Goal: Task Accomplishment & Management: Manage account settings

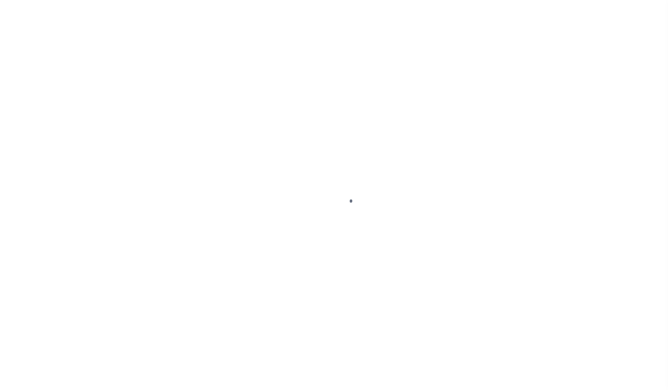
type input "92602170"
type input "DENNIS JOSEPH DEFELICE"
select select
type input "222 SW HARRISON ST"
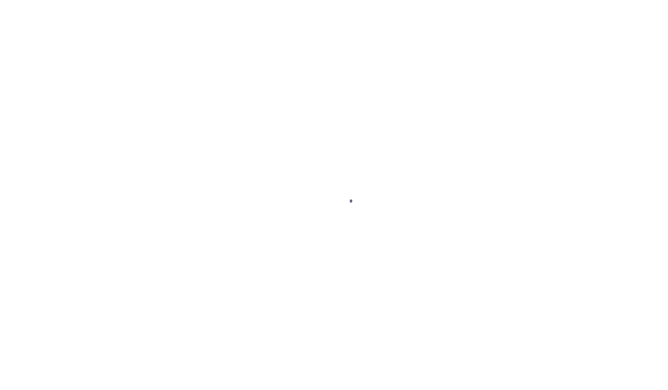
type input "PORTLAND OR 97201-5373"
select select "NonEscrow"
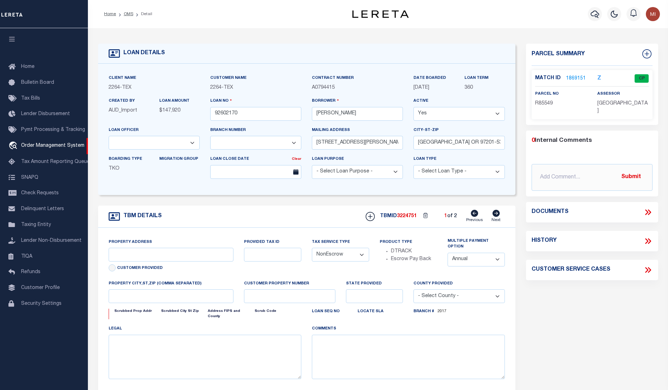
select select "22457"
select select "8149"
type input "BLANCO COUNTY, TX 231652001001"
type input "231652001001"
select select
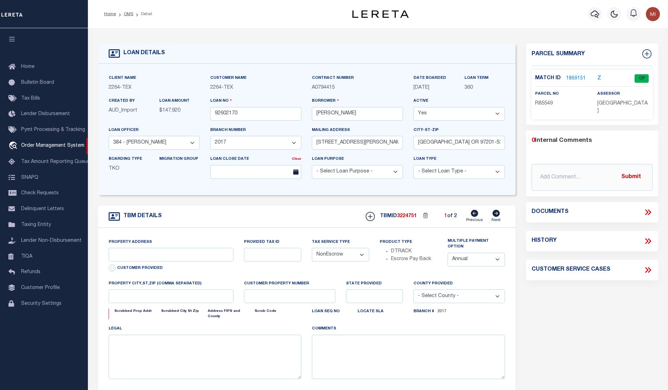
type textarea "LOT 22;MAJESTIC HILLS;BLANCO COUNTY;TX"
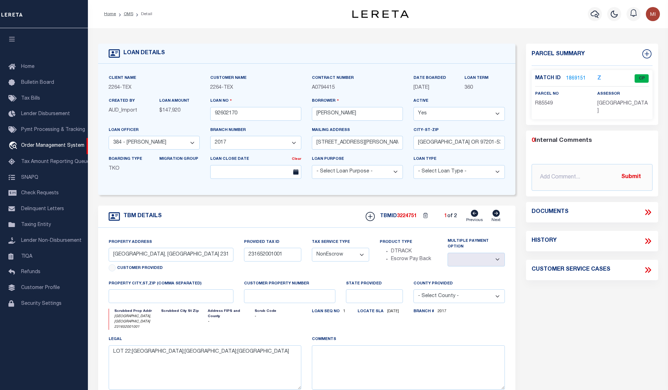
click at [649, 208] on icon at bounding box center [648, 212] width 9 height 9
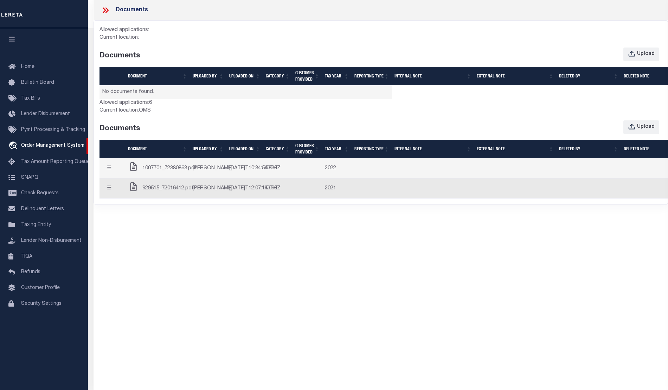
click at [151, 178] on td "1007701_72380863.pdf" at bounding box center [157, 168] width 65 height 20
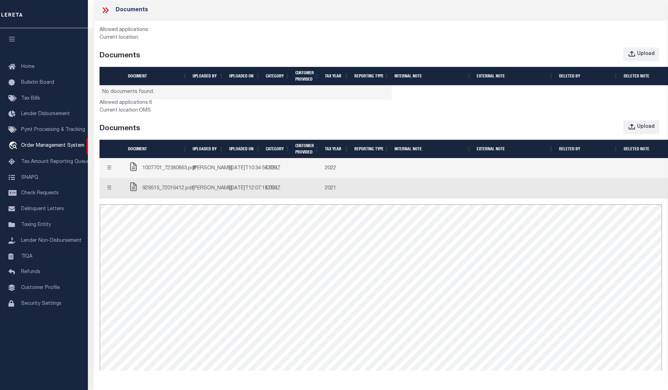
click at [112, 171] on button "☰" at bounding box center [109, 168] width 14 height 14
click at [121, 187] on link "Edit Note" at bounding box center [122, 182] width 39 height 12
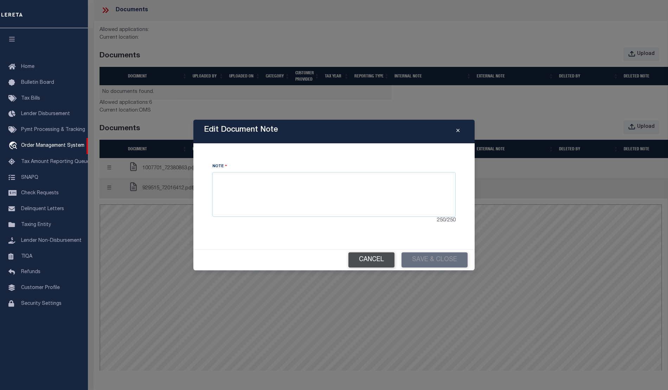
click at [357, 259] on button "Cancel" at bounding box center [372, 259] width 46 height 15
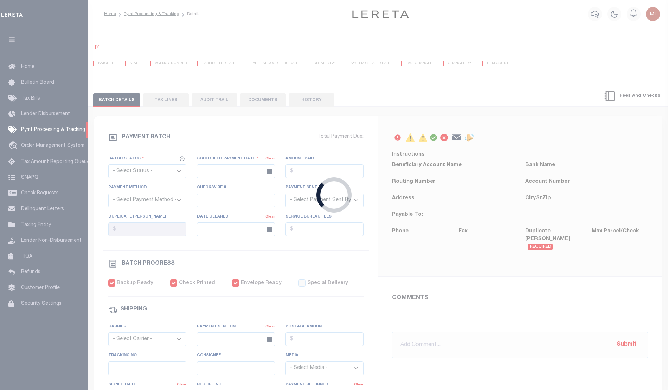
select select "CAC"
type input "[DATE]"
type input "$6,146"
select select "CHK"
type input "37442"
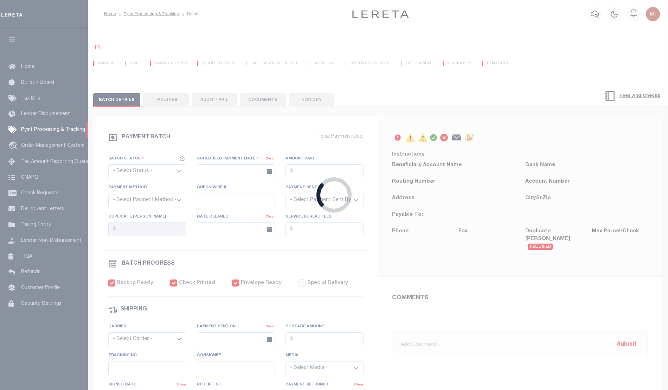
select select
type input "03/28/2018"
checkbox input "true"
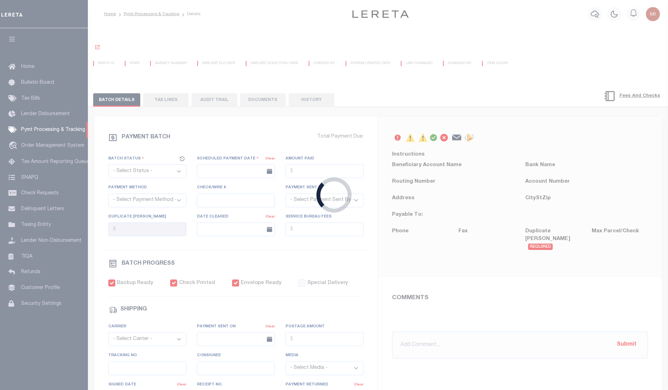
select select "FDX"
type input "03/22/2018"
type input "$13.27"
type input "423448868201"
type input "B.BELLANO"
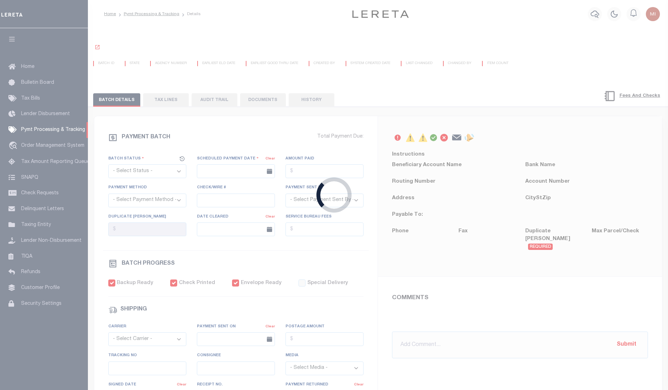
select select "PAP"
type input "[DATE]"
type input "1"
radio input "true"
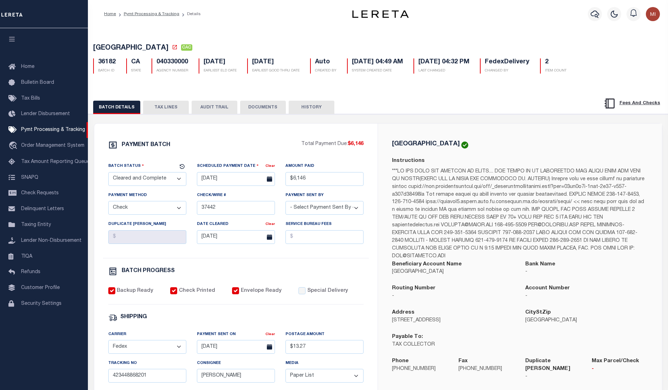
click at [264, 104] on button "DOCUMENTS" at bounding box center [263, 107] width 46 height 13
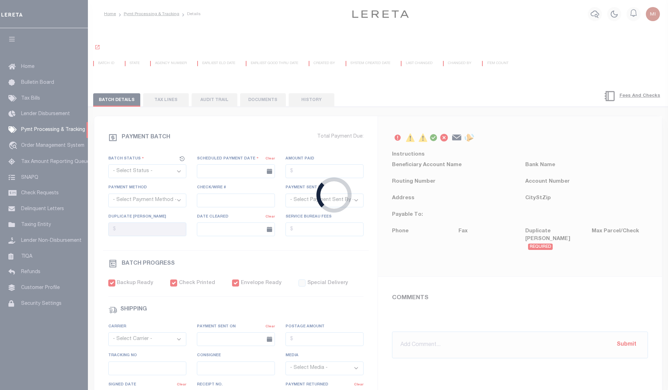
select select "CAC"
type input "[DATE]"
type input "$6,146"
select select "CHK"
type input "37442"
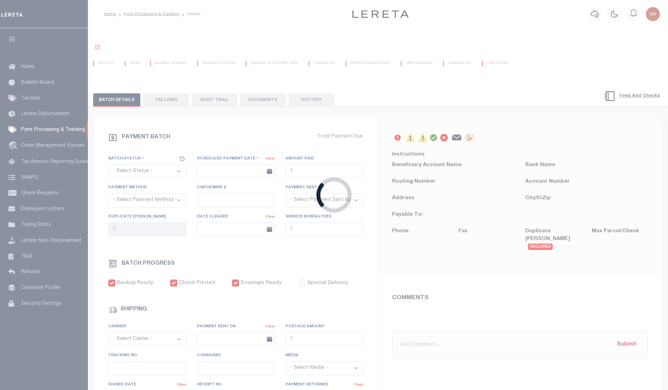
select select
type input "[DATE]"
checkbox input "true"
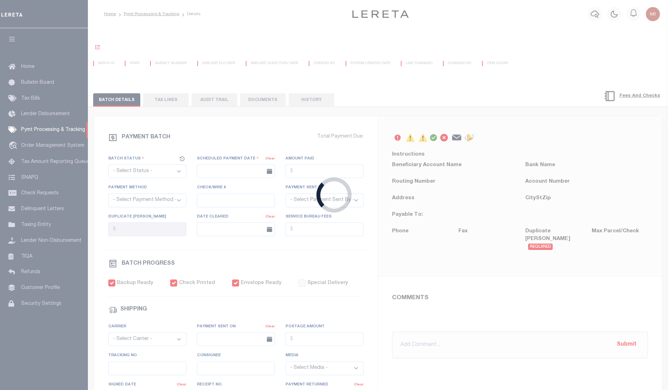
select select "FDX"
type input "03/22/2018"
type input "$13.27"
type input "423448868201"
type input "B.BELLANO"
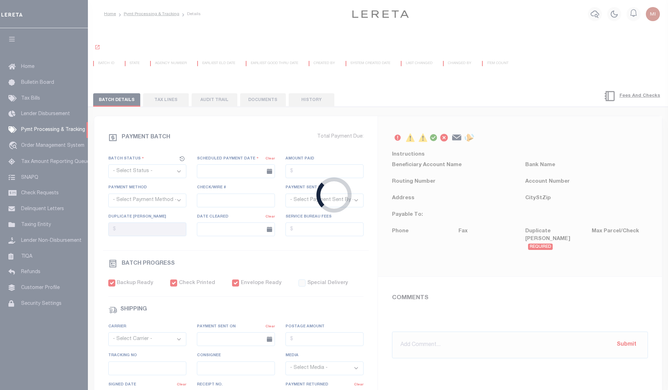
select select "PAP"
type input "03/25/2018"
type input "1"
radio input "true"
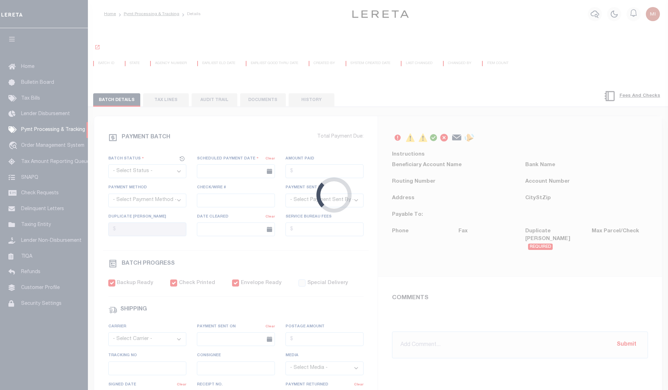
select select "CAC"
type input "[DATE]"
type input "$6,146"
select select "CHK"
type input "37442"
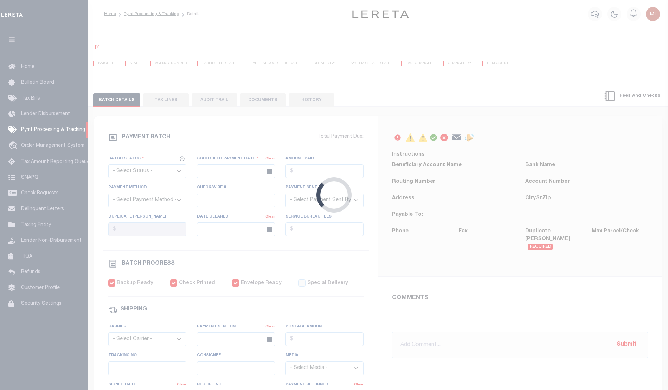
select select
type input "03/28/2018"
checkbox input "true"
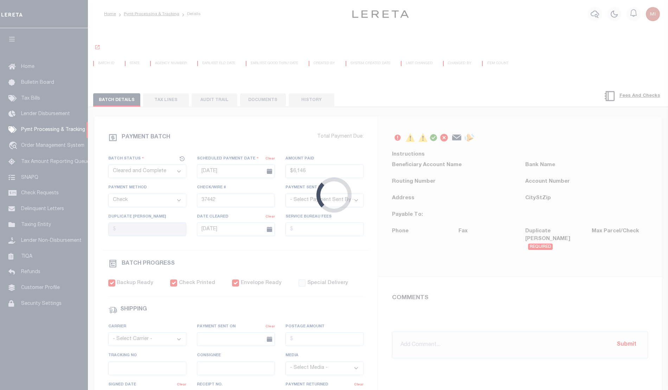
select select "FDX"
type input "03/22/2018"
type input "$13.27"
type input "423448868201"
type input "B.BELLANO"
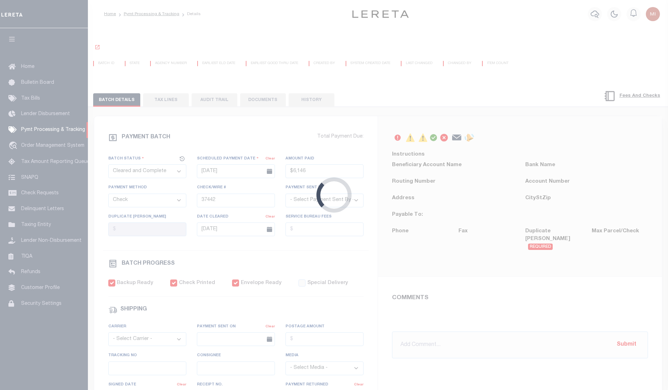
select select "PAP"
type input "[DATE]"
type input "1"
radio input "true"
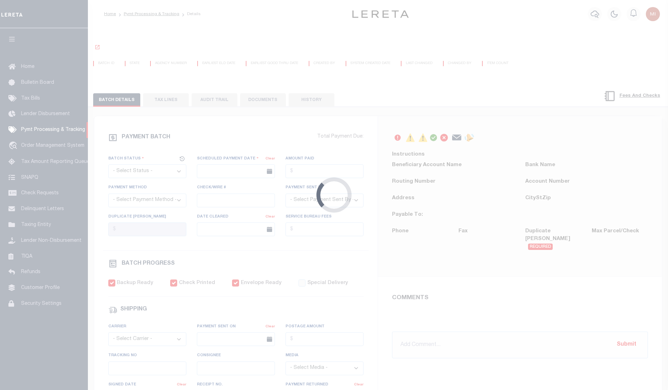
select select "CAC"
type input "[DATE]"
type input "$6,146"
select select "CHK"
type input "37442"
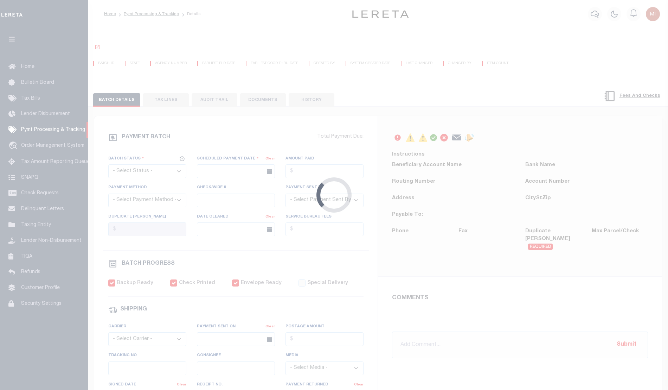
select select
type input "[DATE]"
checkbox input "true"
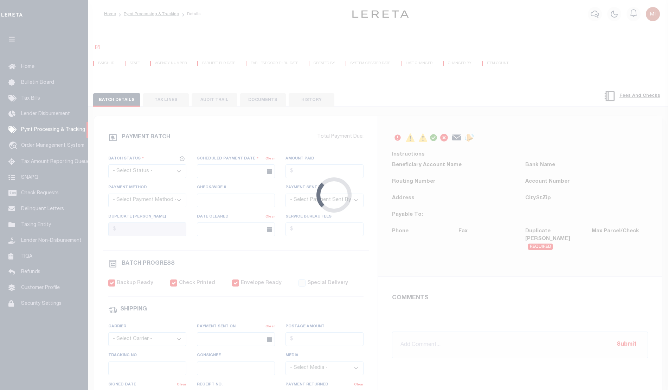
select select "FDX"
type input "[DATE]"
type input "$13.27"
type input "423448868201"
type input "[PERSON_NAME]"
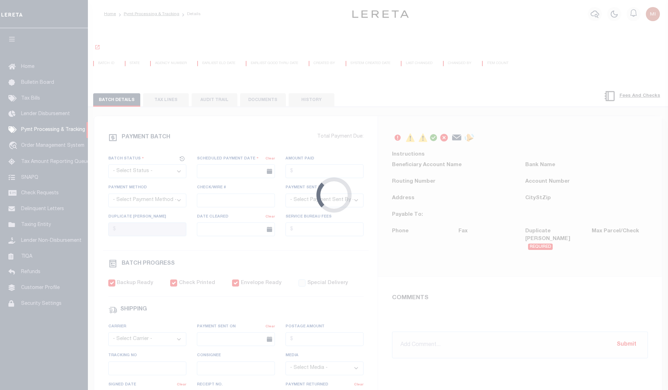
select select "PAP"
type input "[DATE]"
type input "1"
radio input "true"
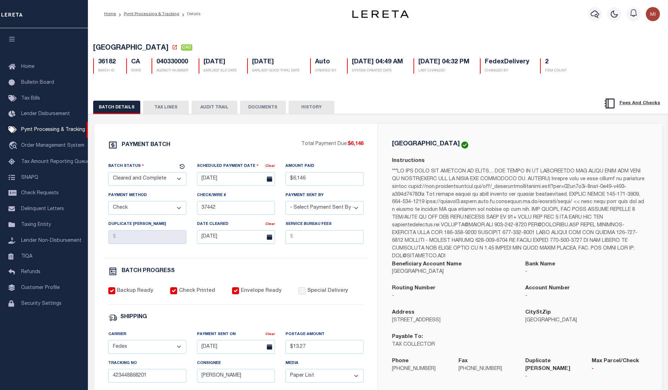
click at [253, 108] on button "DOCUMENTS" at bounding box center [263, 107] width 46 height 13
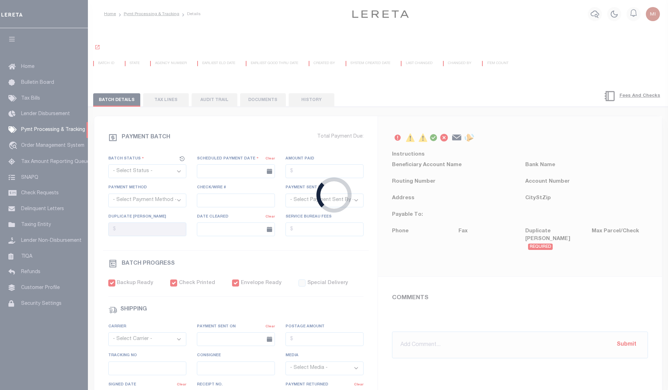
select select "CAC"
type input "[DATE]"
type input "$6,146"
select select "CHK"
type input "37442"
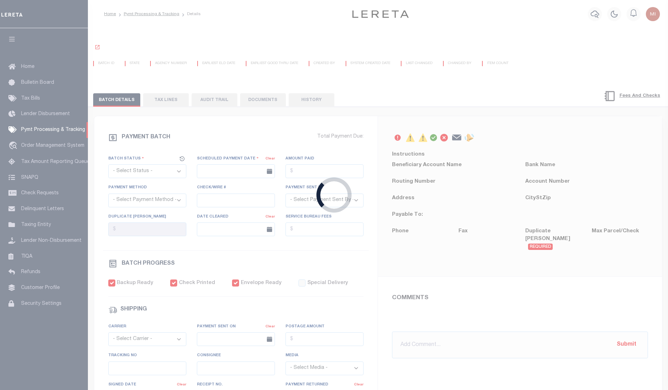
select select
type input "[DATE]"
checkbox input "true"
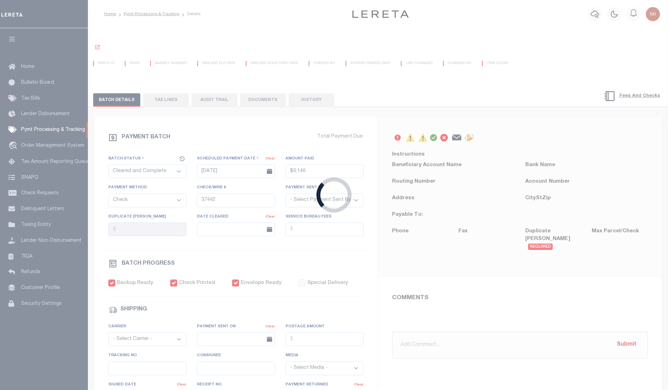
select select "FDX"
type input "03/22/2018"
type input "$13.27"
type input "423448868201"
type input "B.BELLANO"
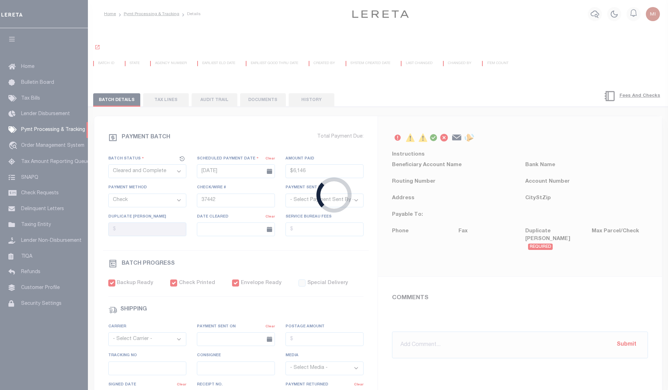
select select "PAP"
type input "03/25/2018"
type input "1"
radio input "true"
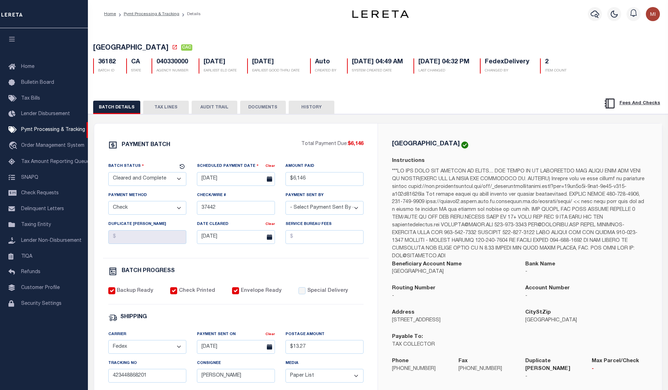
click at [257, 109] on button "DOCUMENTS" at bounding box center [263, 107] width 46 height 13
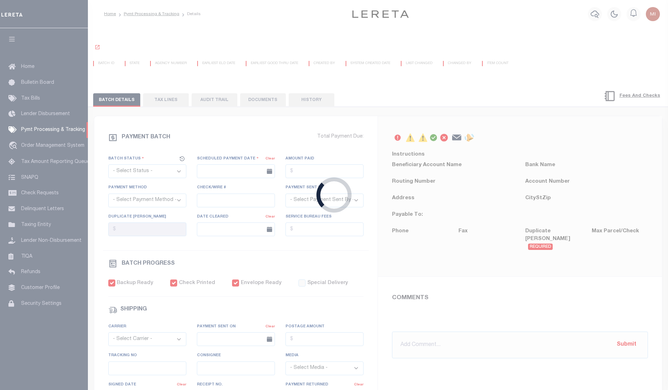
select select "CAC"
type input "[DATE]"
type input "$6,146"
select select "CHK"
type input "37442"
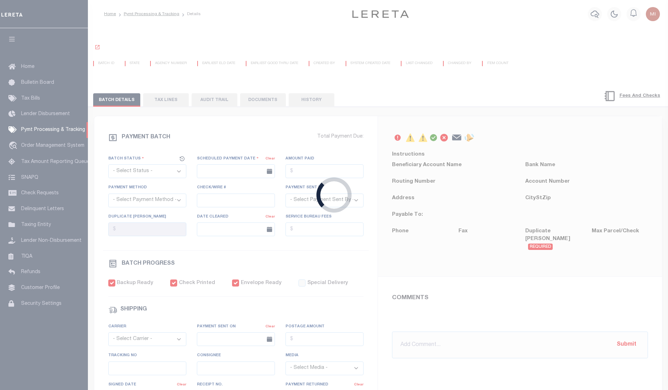
select select
type input "[DATE]"
checkbox input "true"
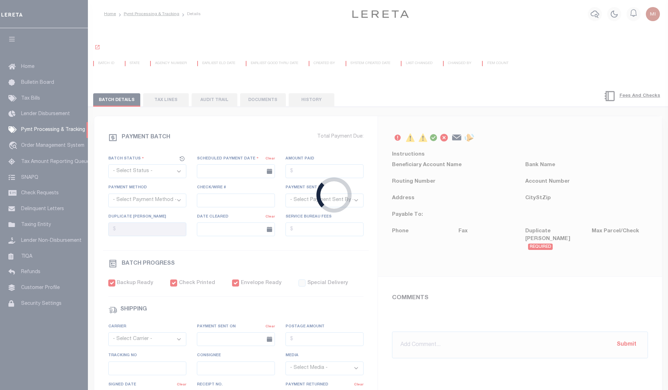
select select "FDX"
type input "[DATE]"
type input "$13.27"
type input "423448868201"
type input "[PERSON_NAME]"
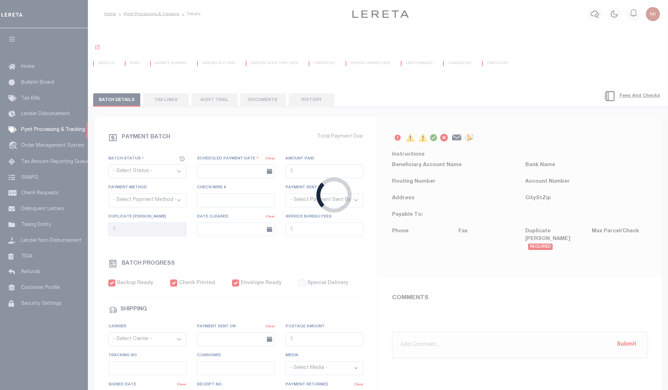
select select "PAP"
type input "[DATE]"
type input "1"
radio input "true"
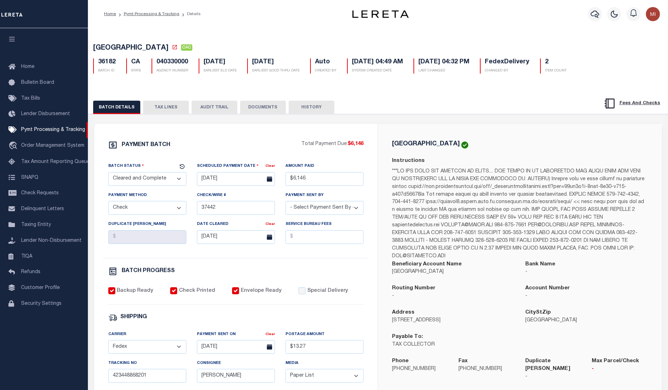
click at [262, 109] on button "DOCUMENTS" at bounding box center [263, 107] width 46 height 13
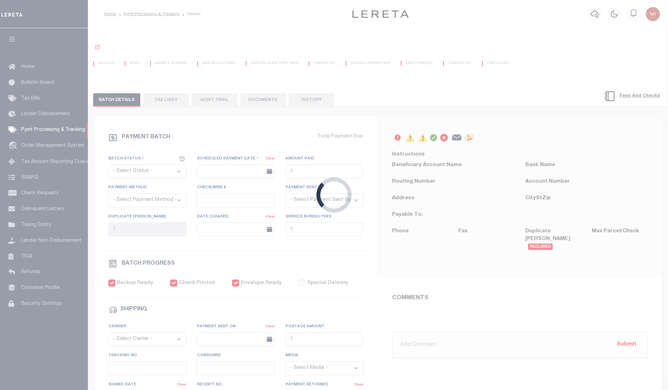
select select "CAC"
type input "[DATE]"
type input "$6,146"
select select "CHK"
type input "37442"
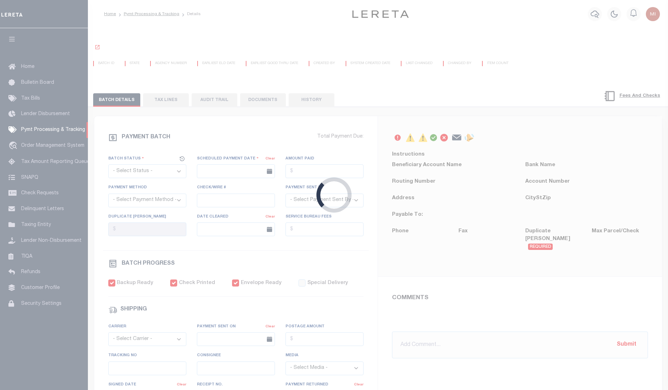
select select
type input "[DATE]"
checkbox input "true"
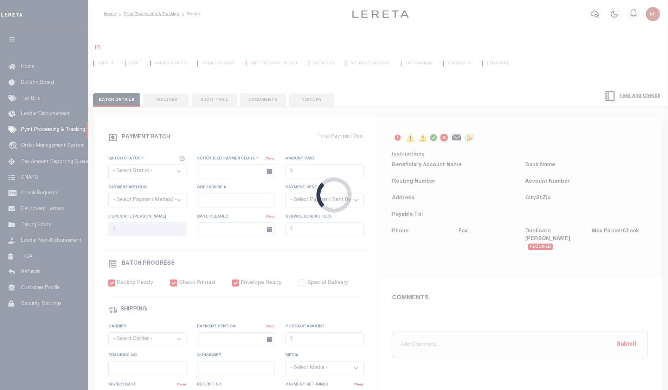
select select "FDX"
type input "03/22/2018"
type input "$13.27"
type input "423448868201"
type input "B.BELLANO"
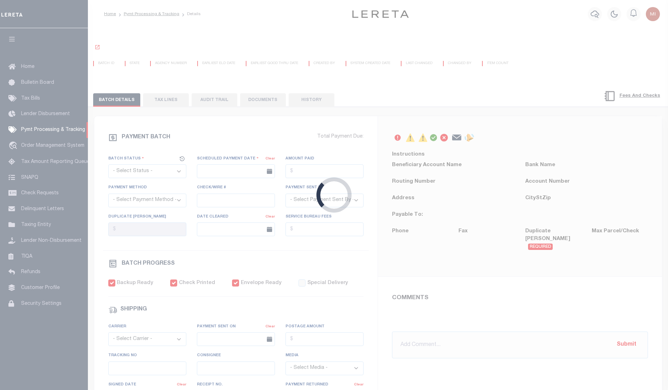
select select "PAP"
type input "03/25/2018"
type input "1"
radio input "true"
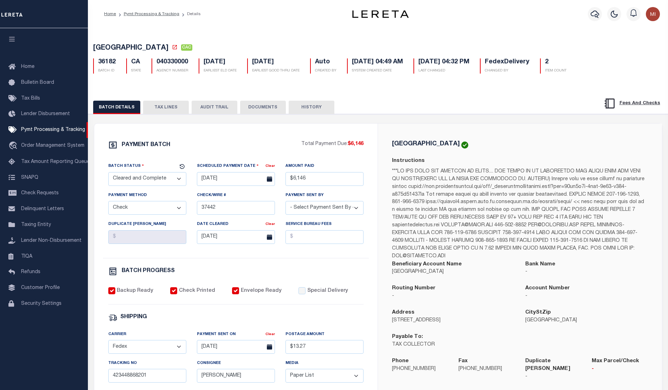
click at [261, 106] on button "DOCUMENTS" at bounding box center [263, 107] width 46 height 13
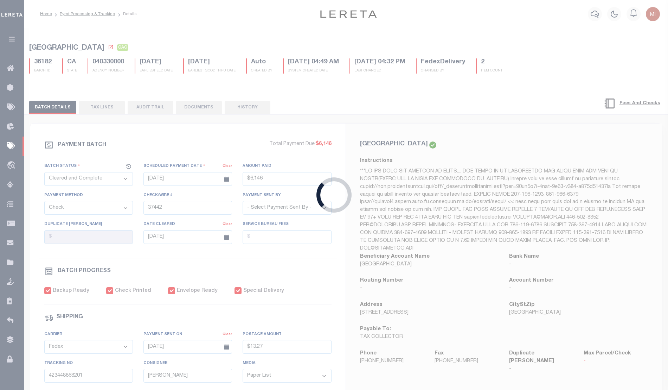
type input "[DATE]"
type input "$4,014.88"
select select "CCK"
type input "See Comments"
select select
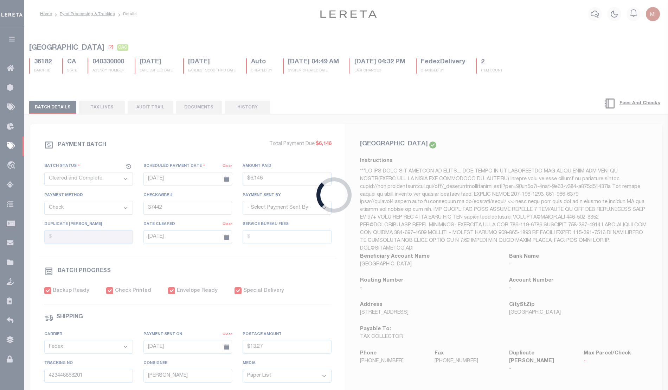
type input "[DATE]"
checkbox input "true"
select select "USS"
type input "[DATE]"
type input "$7.75"
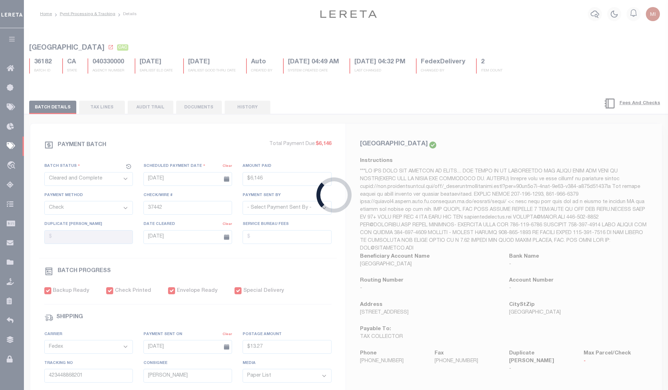
type input "9405503699300478969174"
type input "Front Desk/Reception/Mail Room"
select select
type input "[DATE]"
type input "[DATE] -yb"
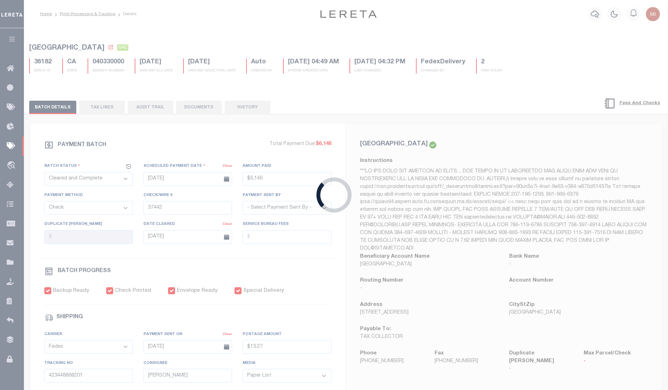
type input "see comments"
radio input "true"
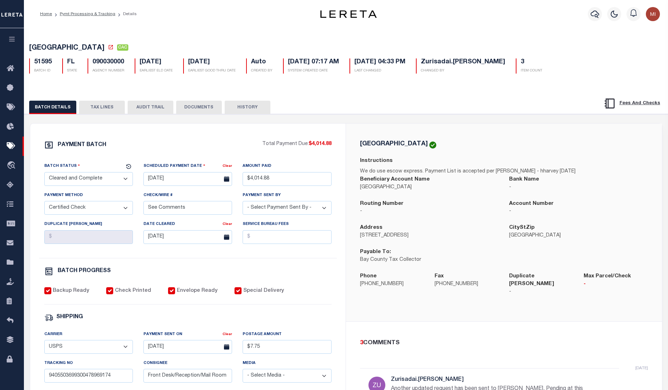
click at [203, 108] on button "DOCUMENTS" at bounding box center [199, 107] width 46 height 13
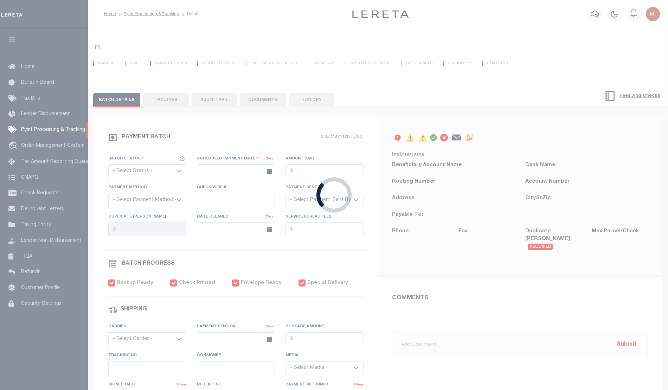
select select "CAC"
type input "[DATE]"
type input "$4,014.88"
select select "CCK"
type input "See Comments"
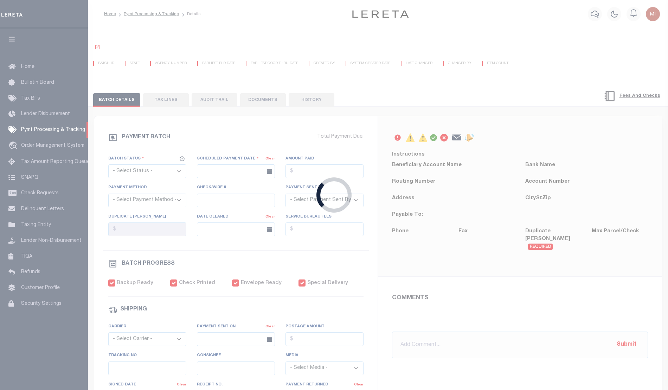
select select
type input "[DATE]"
checkbox input "true"
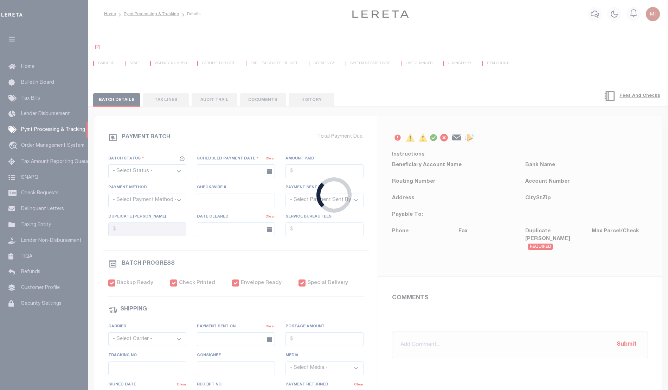
checkbox input "true"
select select "USS"
type input "[DATE]"
type input "$7.75"
type input "9405503699300478969174"
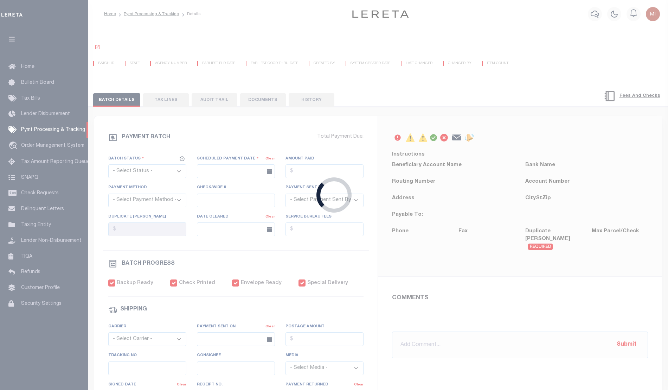
type input "Front Desk/Reception/Mail Room"
type input "[DATE]"
type input "[DATE] -yb"
type input "1"
type input "see comments"
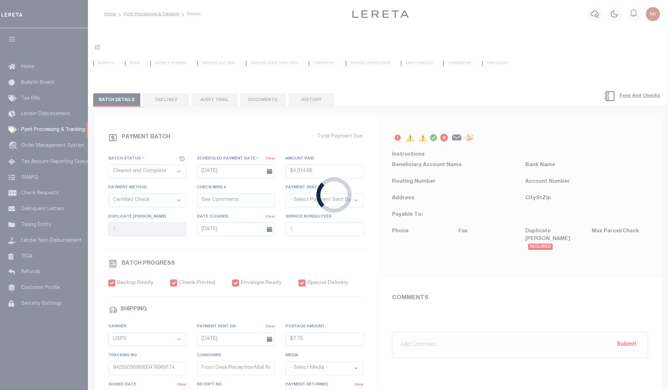
radio input "true"
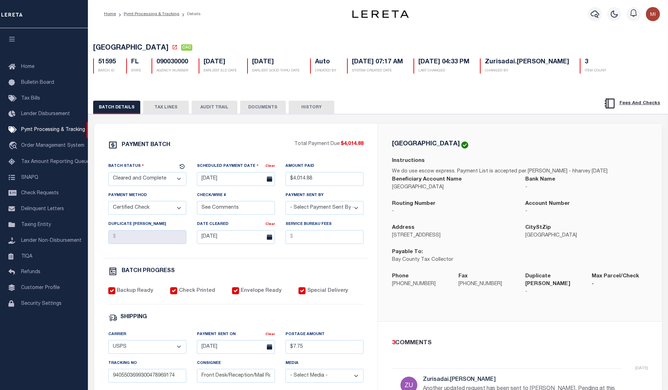
click at [267, 106] on button "DOCUMENTS" at bounding box center [263, 107] width 46 height 13
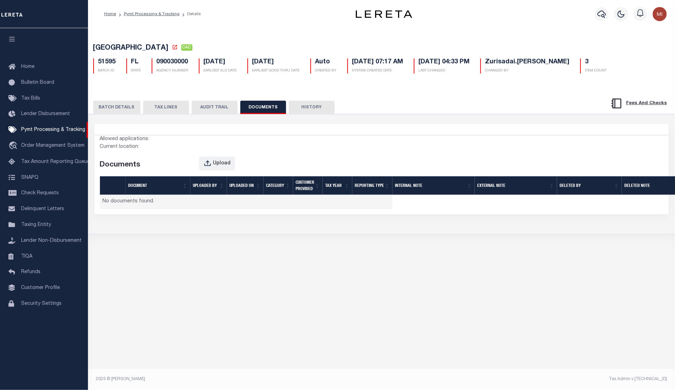
click at [115, 108] on button "BATCH DETAILS" at bounding box center [116, 107] width 47 height 13
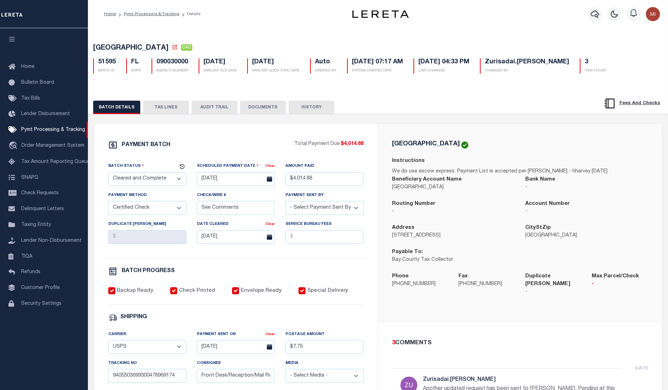
click at [263, 108] on button "DOCUMENTS" at bounding box center [263, 107] width 46 height 13
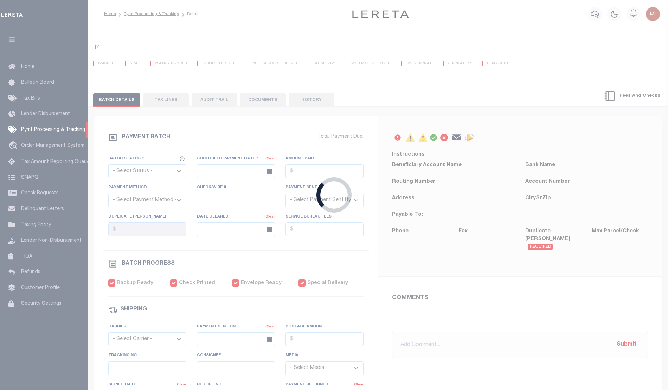
select select "CAC"
type input "08/04/2020"
type input "$4,014.88"
select select "CCK"
type input "See Comments"
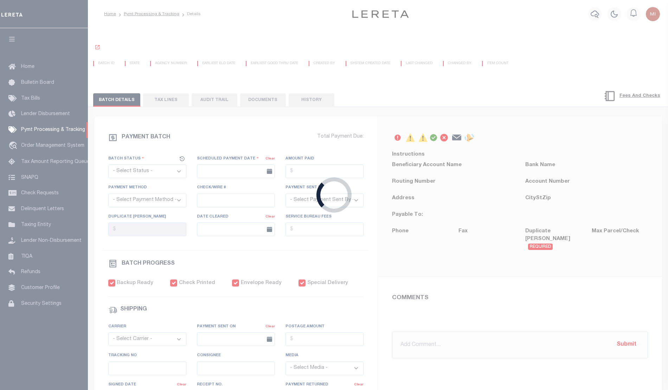
select select
type input "[DATE]"
checkbox input "true"
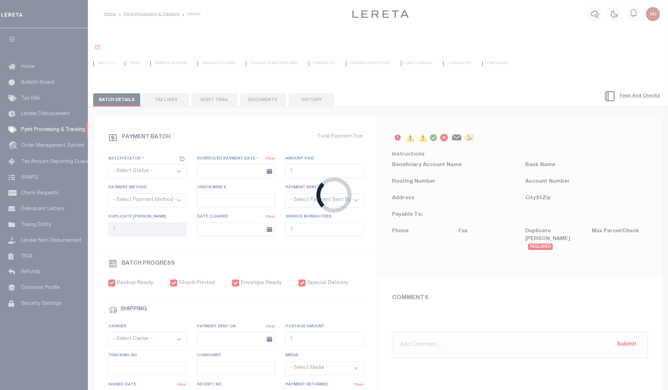
checkbox input "true"
select select "USS"
type input "08/04/2020"
type input "$7.75"
type input "9405503699300478969174"
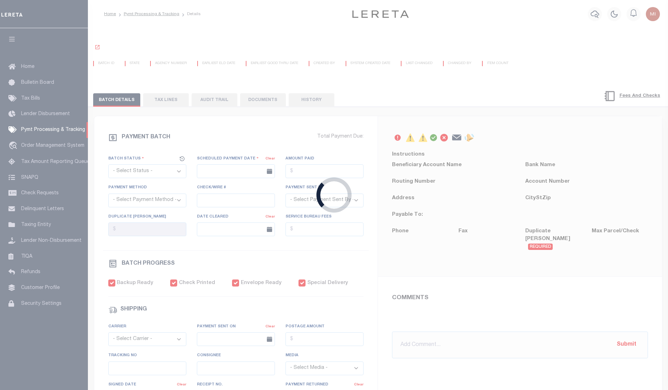
type input "Front Desk/Reception/Mail Room"
type input "[DATE]"
type input "[DATE] -yb"
type input "1"
type input "see comments"
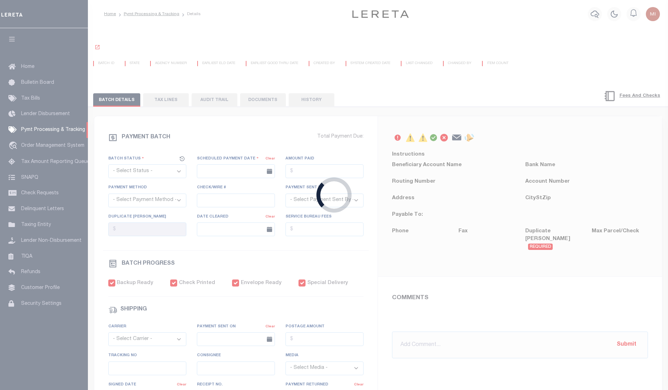
radio input "true"
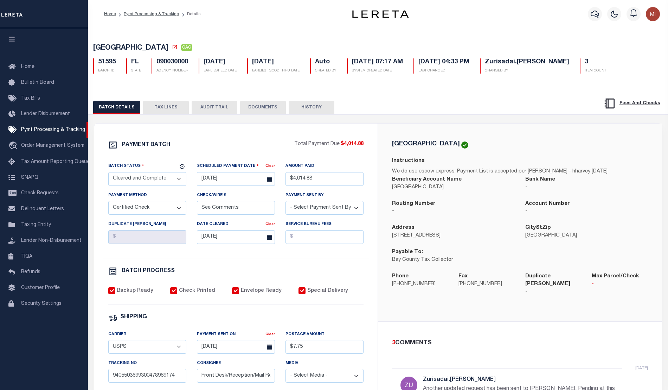
click at [261, 108] on button "DOCUMENTS" at bounding box center [263, 107] width 46 height 13
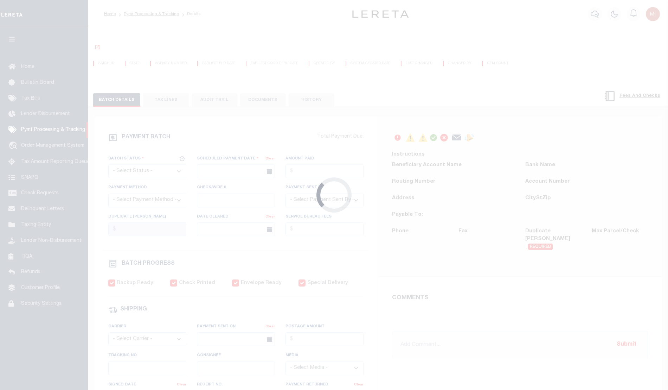
select select "CAC"
type input "[DATE]"
type input "$4,014.88"
select select "CCK"
type input "See Comments"
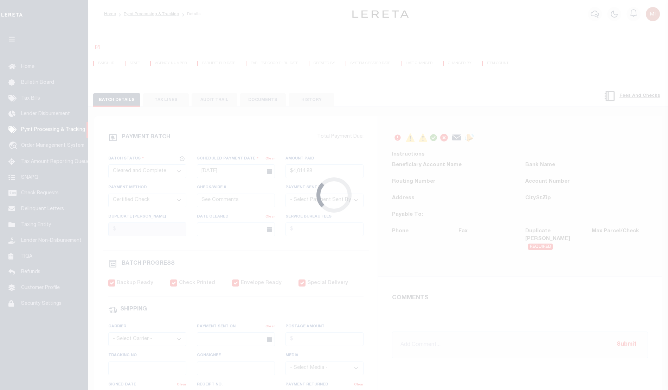
select select
type input "[DATE]"
checkbox input "true"
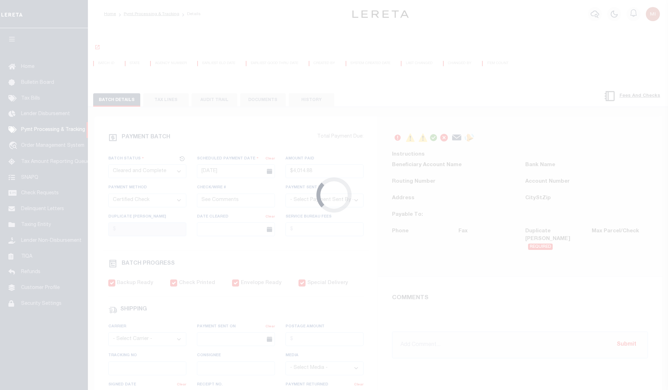
checkbox input "true"
select select "USS"
type input "08/04/2020"
type input "$7.75"
type input "9405503699300478969174"
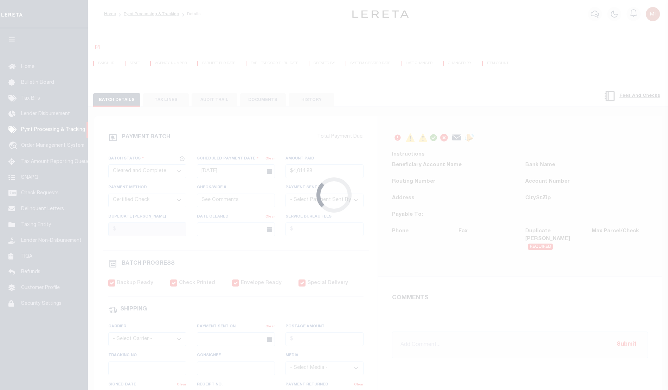
type input "Front Desk/Reception/Mail Room"
type input "08/05/2020"
type input "08/06/2020 -yb"
type input "1"
type input "see comments"
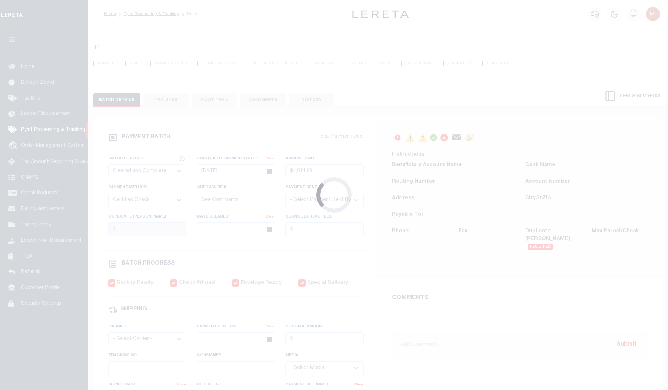
radio input "true"
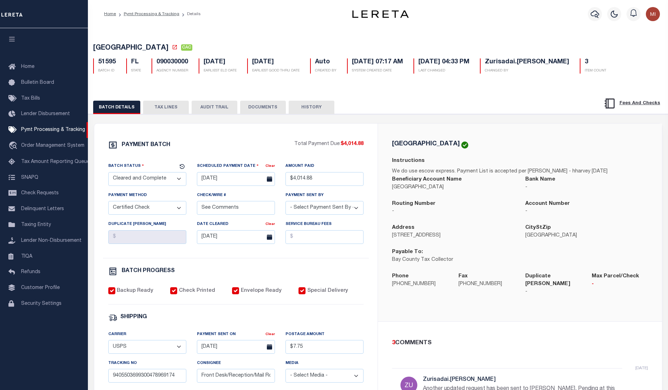
click at [261, 106] on button "DOCUMENTS" at bounding box center [263, 107] width 46 height 13
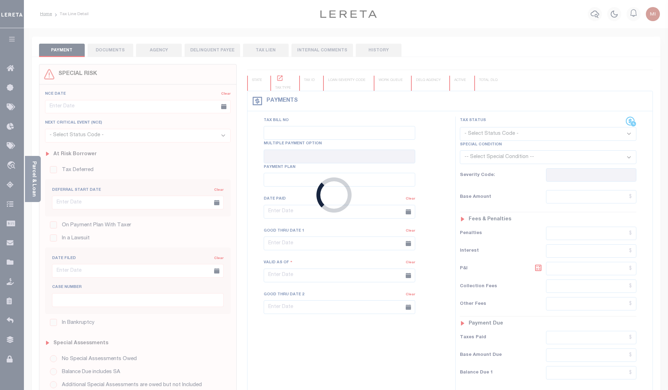
type input "[DATE]"
type input "$508.26"
type input "$0"
select select "PIF"
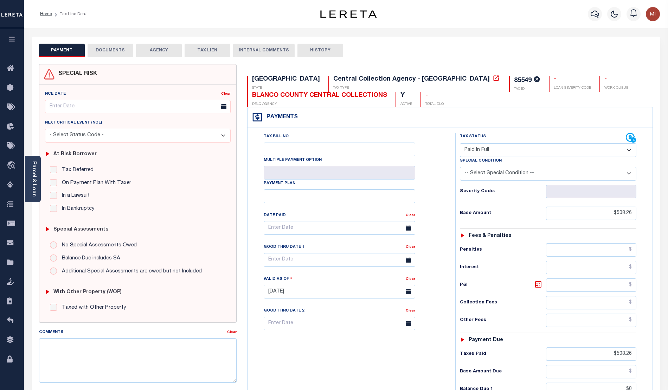
click at [112, 48] on button "DOCUMENTS" at bounding box center [111, 50] width 46 height 13
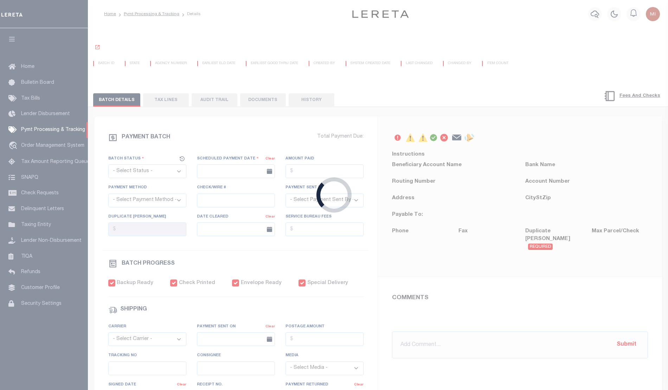
select select "CAC"
type input "[DATE]"
type input "$4,014.88"
select select "CCK"
type input "See Comments"
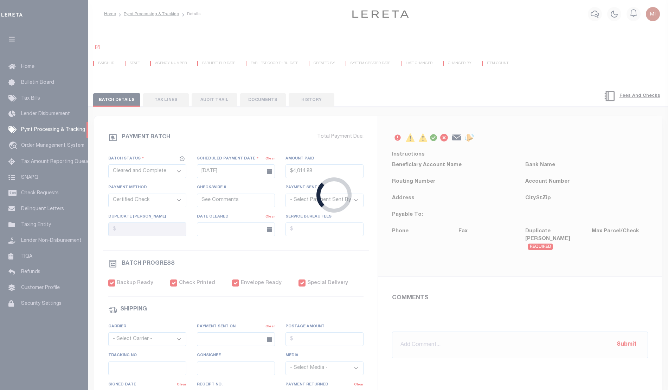
select select
type input "[DATE]"
checkbox input "true"
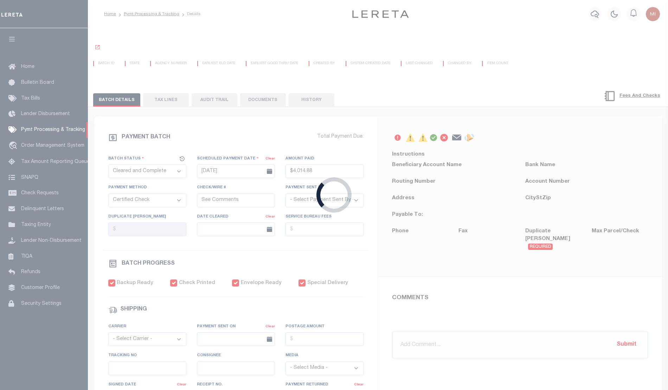
checkbox input "true"
select select "USS"
type input "[DATE]"
type input "$7.75"
type input "9405503699300478969174"
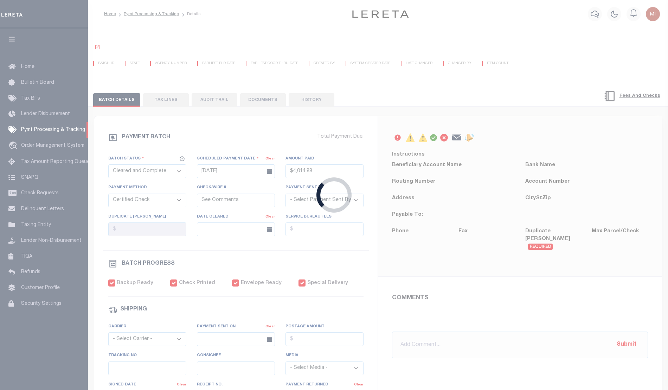
type input "Front Desk/Reception/Mail Room"
type input "[DATE]"
type input "[DATE] -yb"
type input "1"
type input "see comments"
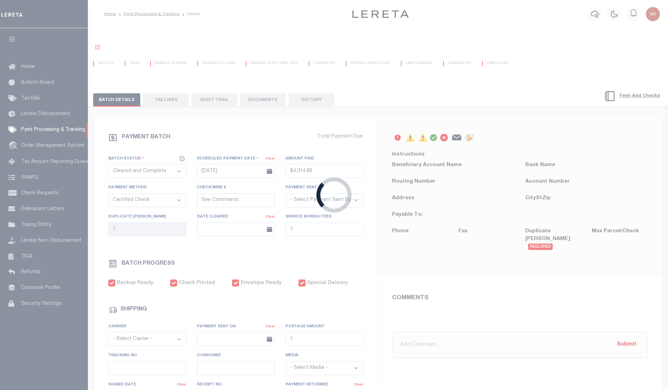
radio input "true"
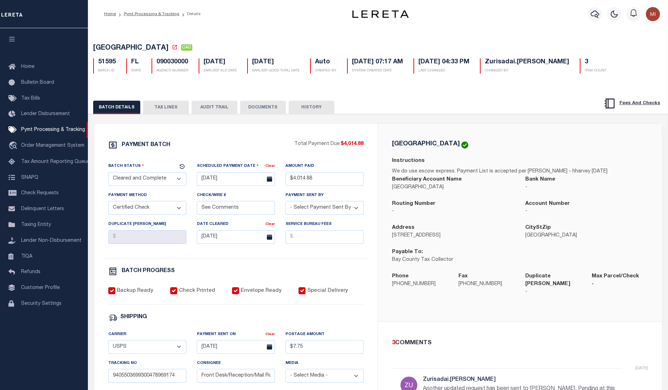
click at [275, 106] on button "DOCUMENTS" at bounding box center [263, 107] width 46 height 13
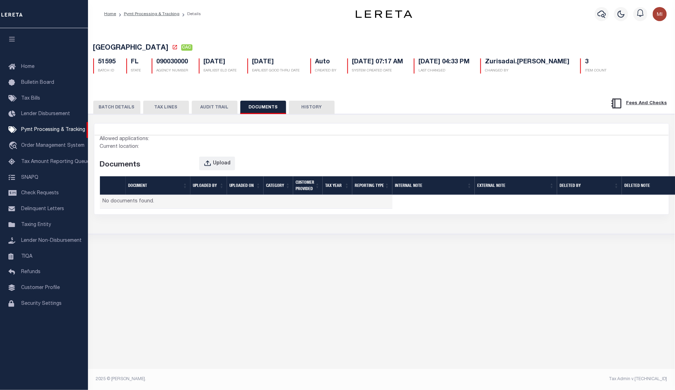
click at [189, 199] on td "No documents found." at bounding box center [246, 202] width 292 height 14
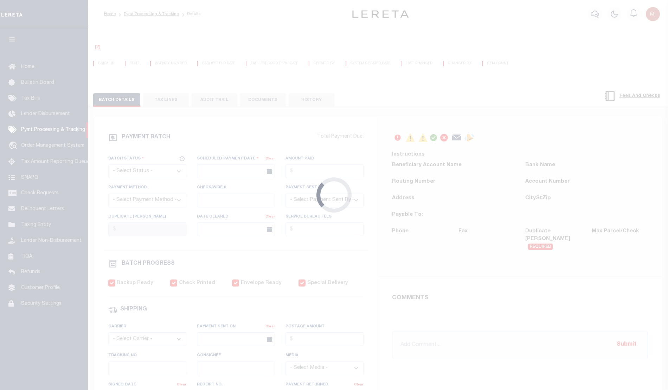
select select "CAC"
type input "[DATE]"
type input "$4,014.88"
select select "CCK"
type input "See Comments"
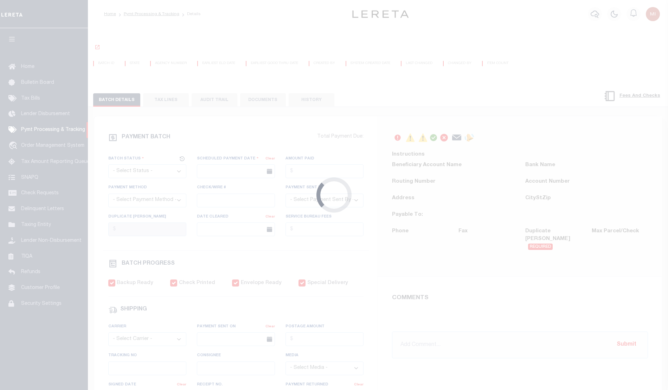
select select
type input "[DATE]"
checkbox input "true"
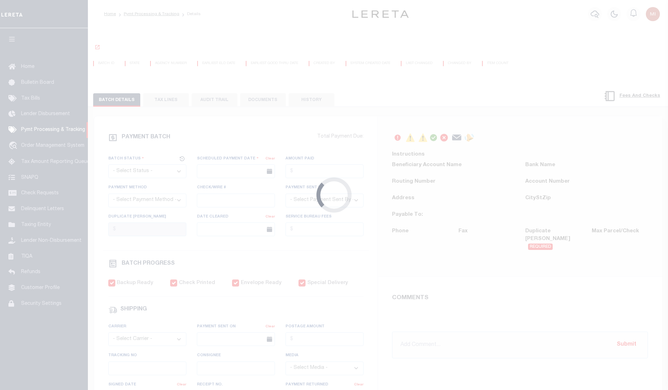
checkbox input "true"
select select "USS"
type input "[DATE]"
type input "$7.75"
type input "9405503699300478969174"
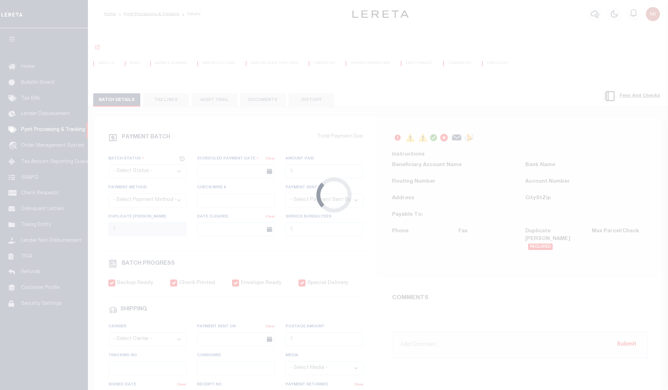
type input "Front Desk/Reception/Mail Room"
type input "[DATE]"
type input "[DATE] -yb"
type input "1"
type input "see comments"
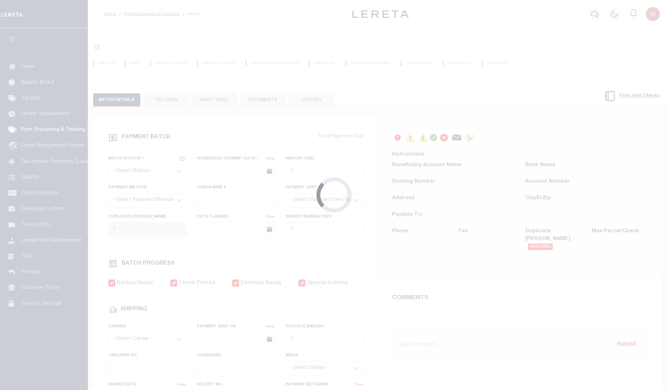
radio input "true"
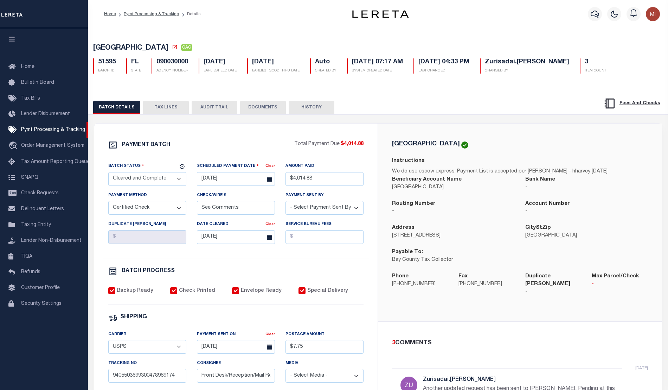
click at [266, 111] on button "DOCUMENTS" at bounding box center [263, 107] width 46 height 13
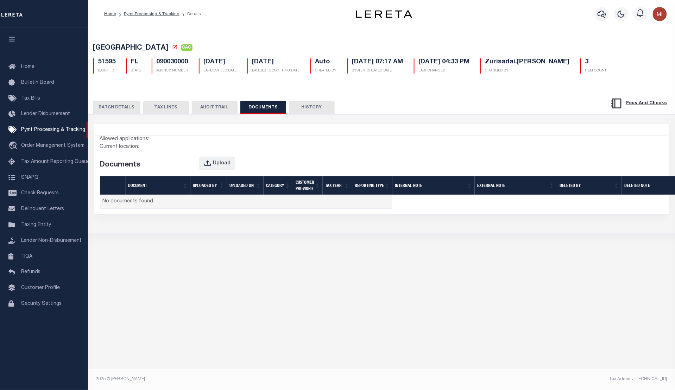
click at [265, 104] on button "DOCUMENTS" at bounding box center [263, 107] width 46 height 13
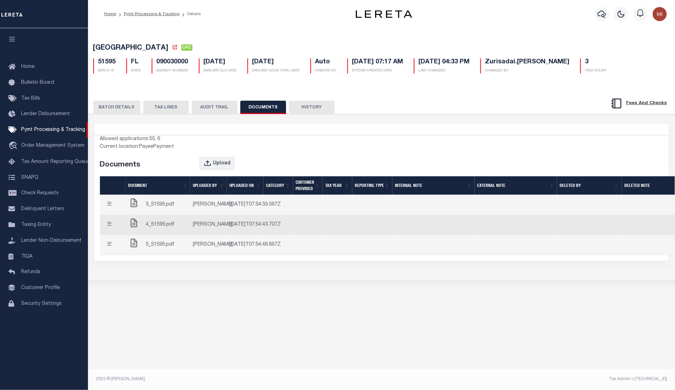
click at [106, 112] on button "BATCH DETAILS" at bounding box center [116, 107] width 47 height 13
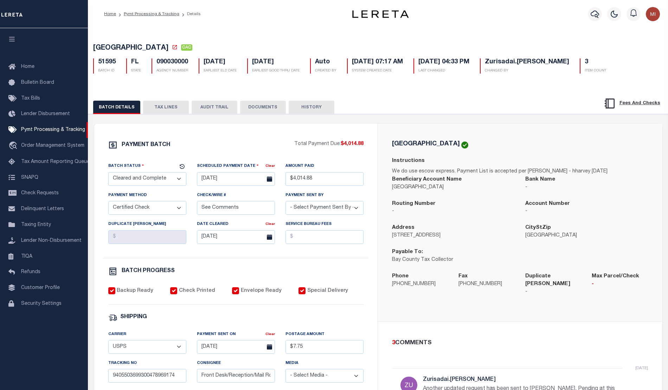
click at [260, 109] on button "DOCUMENTS" at bounding box center [263, 107] width 46 height 13
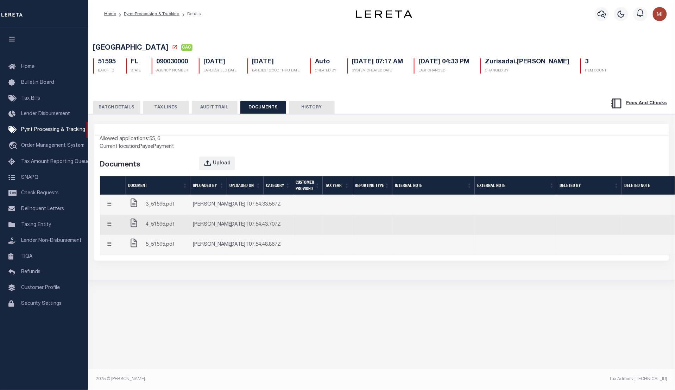
click at [162, 209] on span "3_51595.pdf" at bounding box center [160, 205] width 29 height 8
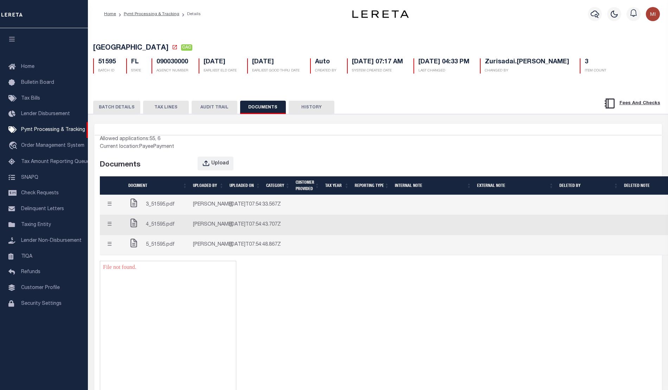
click at [162, 229] on span "4_51595.pdf" at bounding box center [160, 225] width 29 height 8
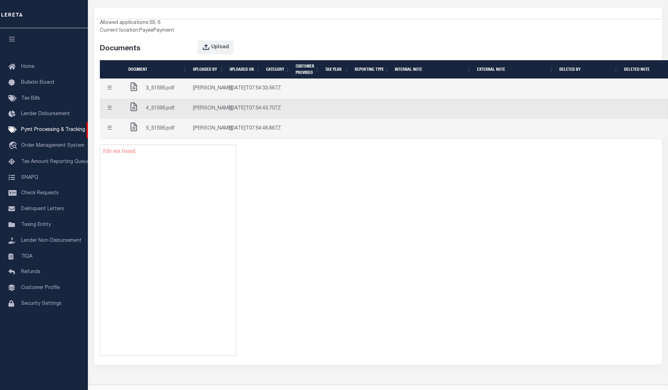
scroll to position [132, 0]
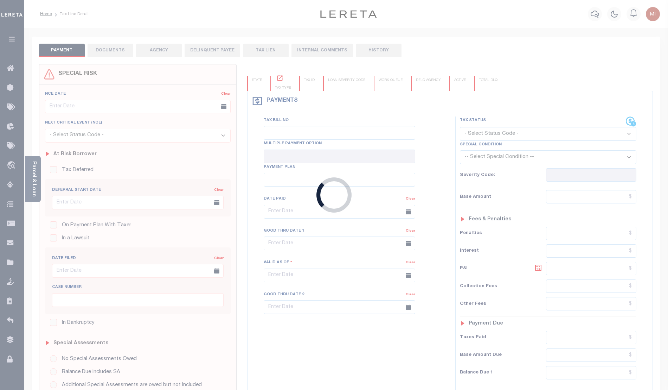
type input "[DATE]"
type input "$508.26"
type input "$0"
select select "PIF"
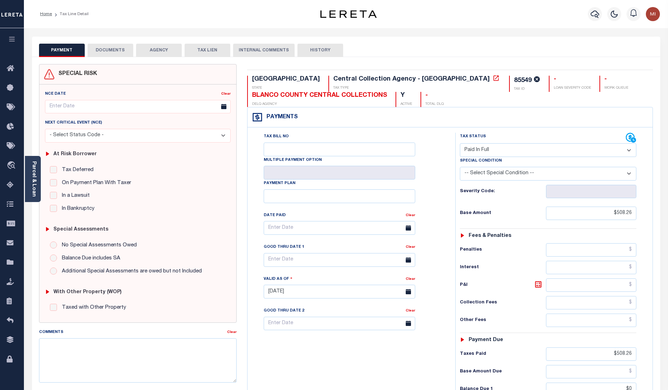
click at [115, 50] on button "DOCUMENTS" at bounding box center [111, 50] width 46 height 13
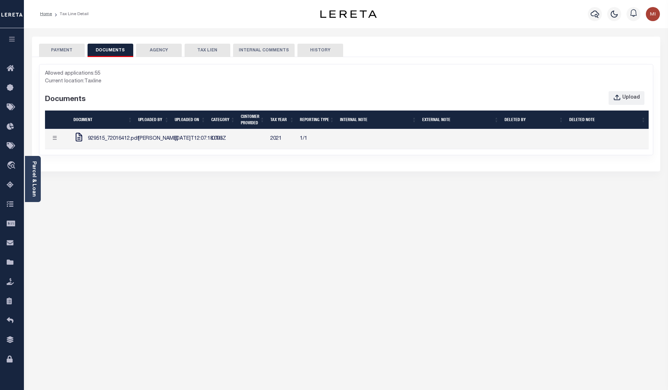
click at [101, 143] on span "929515_72016412.pdf" at bounding box center [113, 139] width 51 height 8
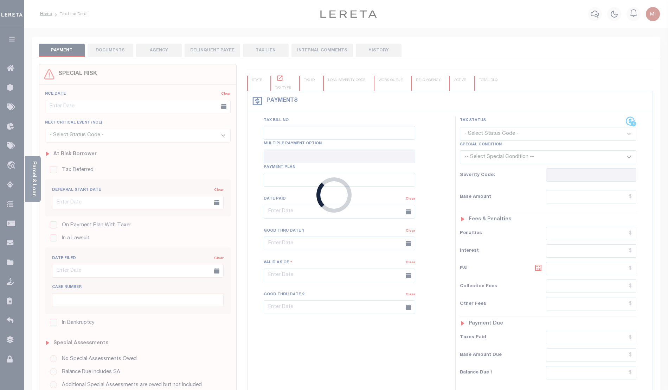
type input "[DATE]"
type input "$508.26"
type input "$0"
select select "PIF"
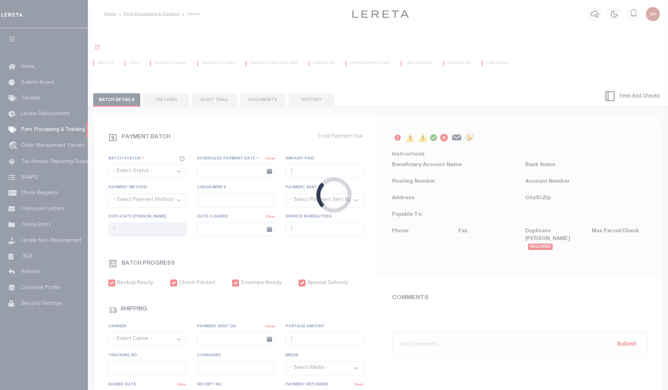
select select "CAC"
type input "[DATE]"
type input "$4,014.88"
select select "CCK"
type input "See Comments"
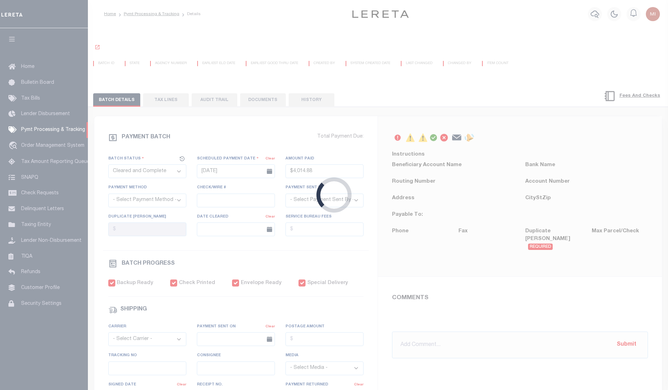
select select
type input "[DATE]"
checkbox input "true"
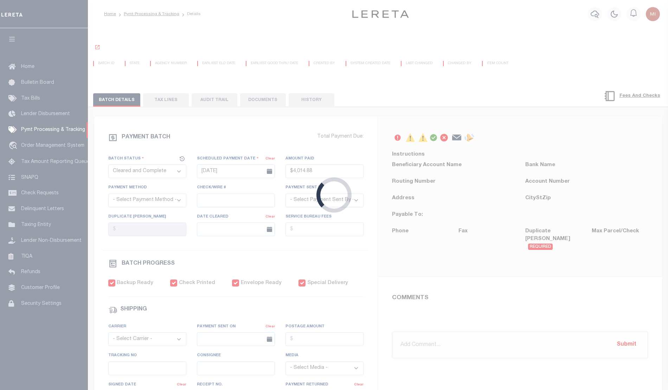
checkbox input "true"
select select "USS"
type input "[DATE]"
type input "$7.75"
type input "9405503699300478969174"
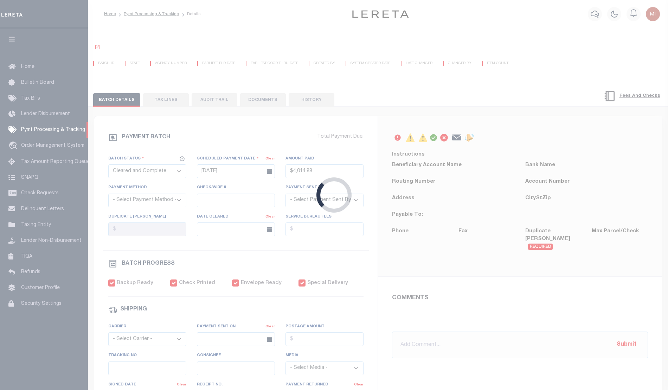
type input "Front Desk/Reception/Mail Room"
type input "[DATE]"
type input "[DATE] -yb"
type input "1"
type input "see comments"
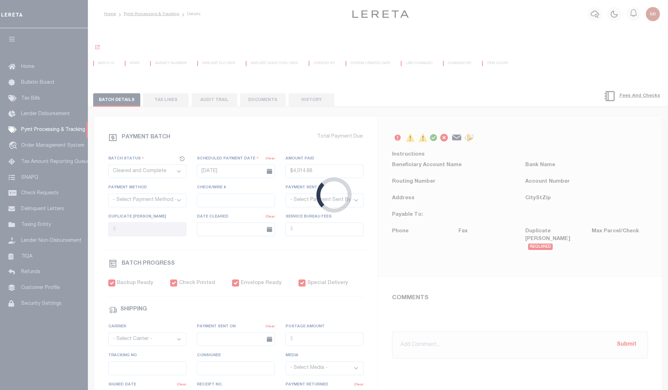
radio input "true"
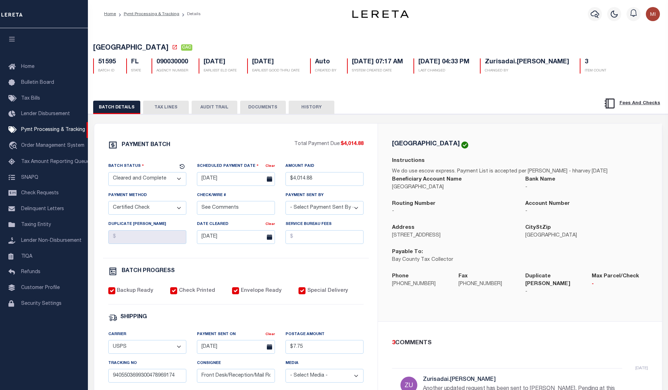
click at [261, 108] on button "DOCUMENTS" at bounding box center [263, 107] width 46 height 13
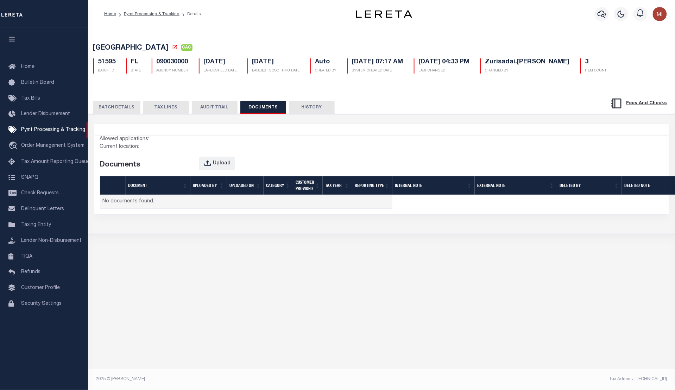
click at [261, 108] on button "DOCUMENTS" at bounding box center [263, 107] width 46 height 13
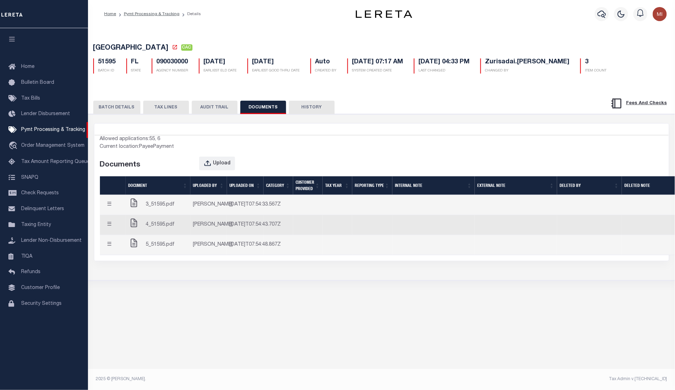
click at [161, 215] on td "3_51595.pdf" at bounding box center [158, 205] width 65 height 20
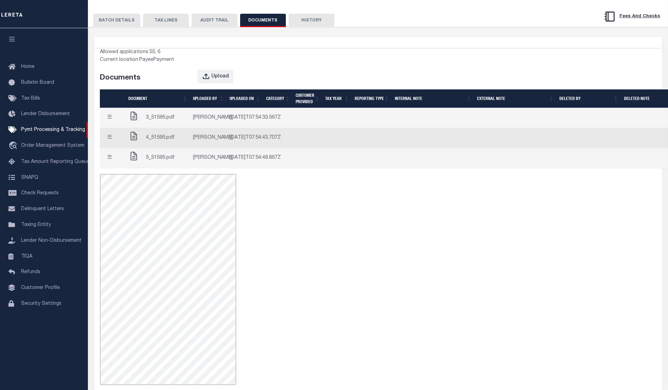
scroll to position [132, 0]
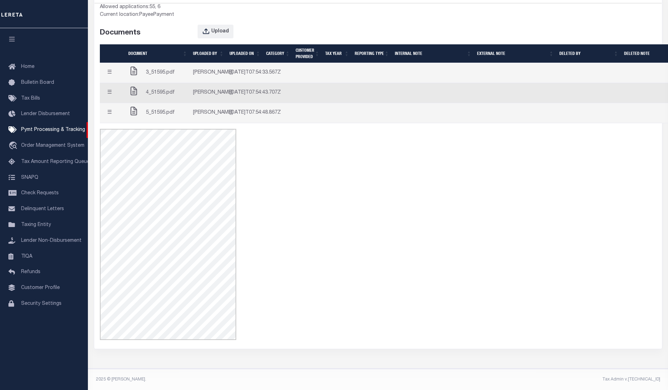
click at [159, 97] on span "4_51595.pdf" at bounding box center [160, 93] width 29 height 8
click at [155, 117] on span "5_51595.pdf" at bounding box center [160, 113] width 29 height 8
click at [159, 97] on span "4_51595.pdf" at bounding box center [160, 93] width 29 height 8
click at [157, 117] on span "5_51595.pdf" at bounding box center [160, 113] width 29 height 8
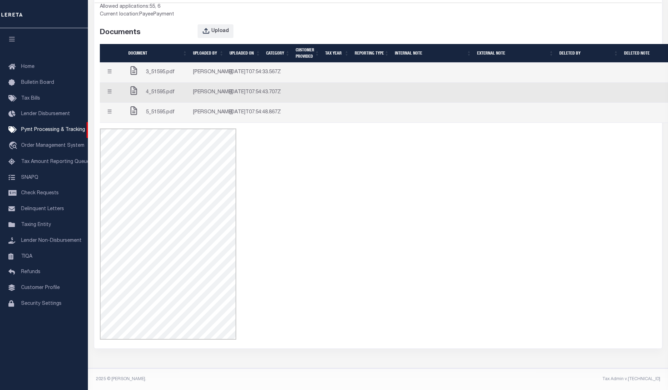
scroll to position [115, 0]
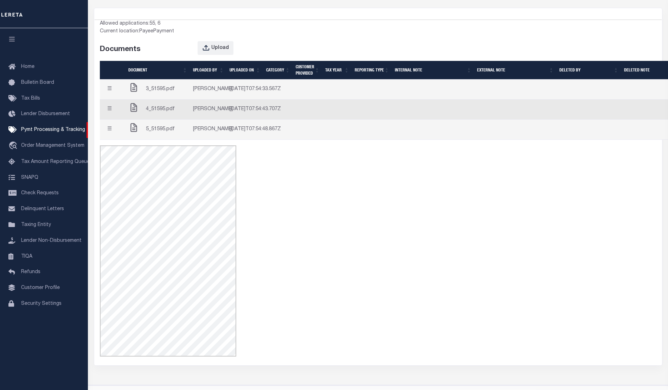
click at [108, 96] on button "☰" at bounding box center [110, 89] width 14 height 14
click at [115, 108] on link "Edit Note" at bounding box center [122, 102] width 39 height 12
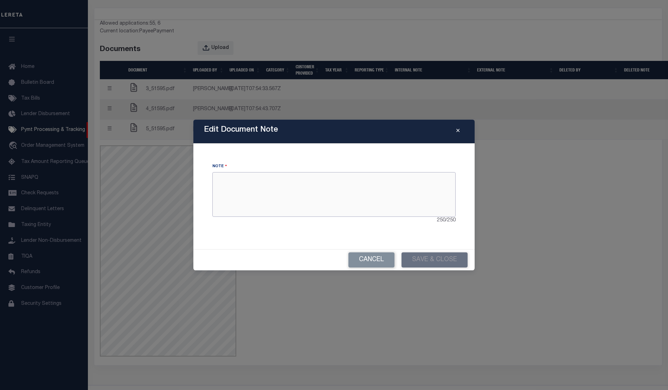
click at [289, 192] on textarea at bounding box center [333, 194] width 243 height 44
type textarea "This is a test."
click at [427, 258] on button "Save & Close" at bounding box center [435, 259] width 66 height 15
